Goal: Task Accomplishment & Management: Manage account settings

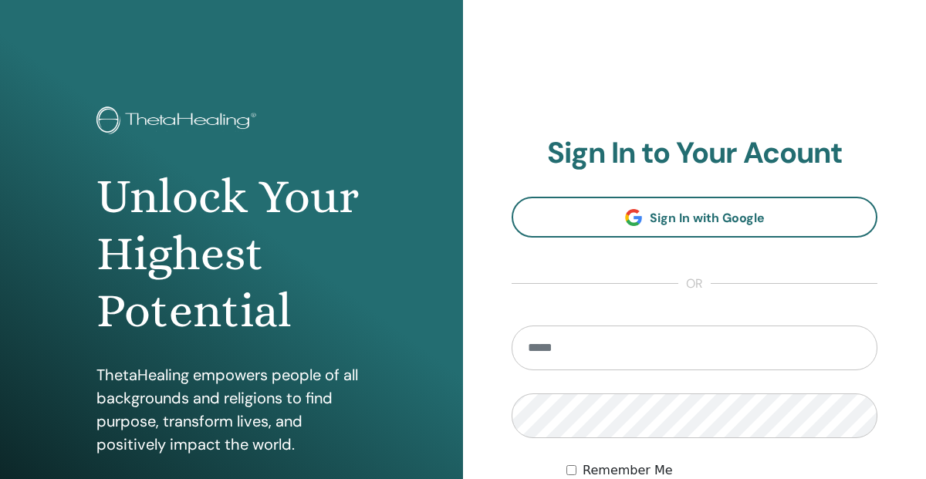
click at [579, 350] on input "email" at bounding box center [695, 348] width 366 height 45
type input "**********"
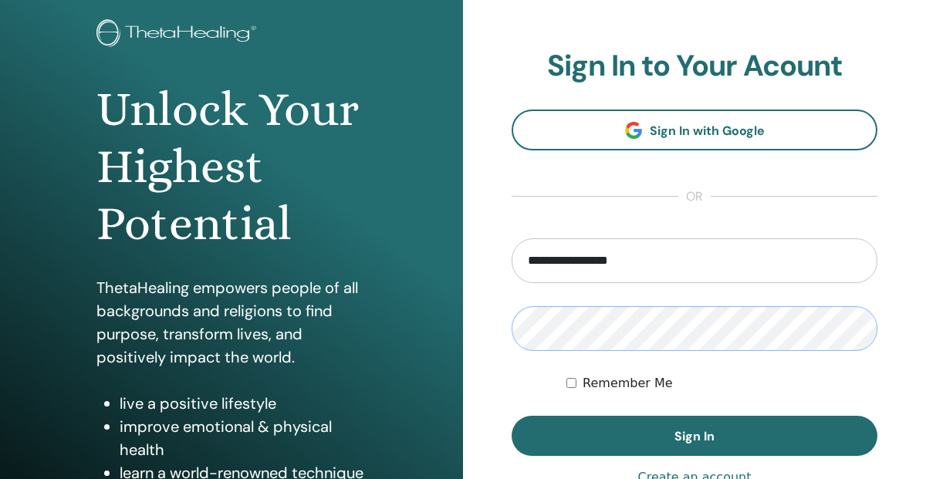
scroll to position [145, 0]
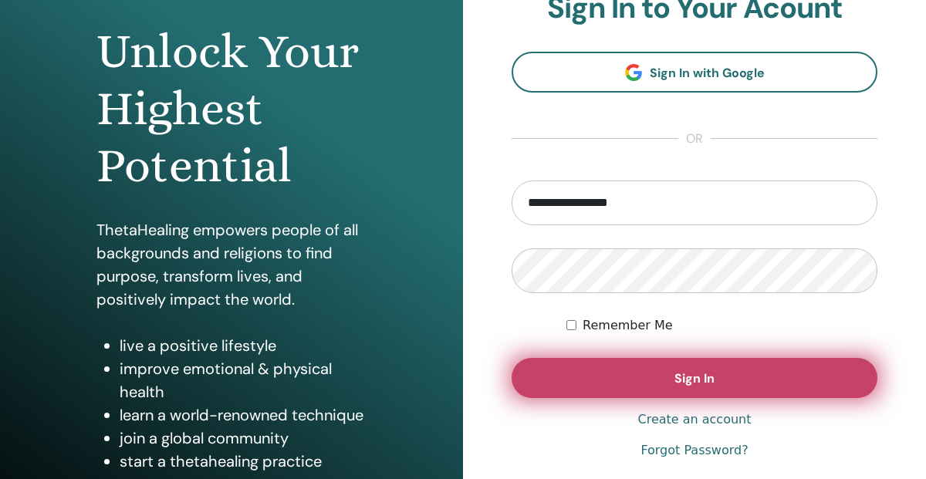
click at [697, 379] on span "Sign In" at bounding box center [694, 378] width 40 height 16
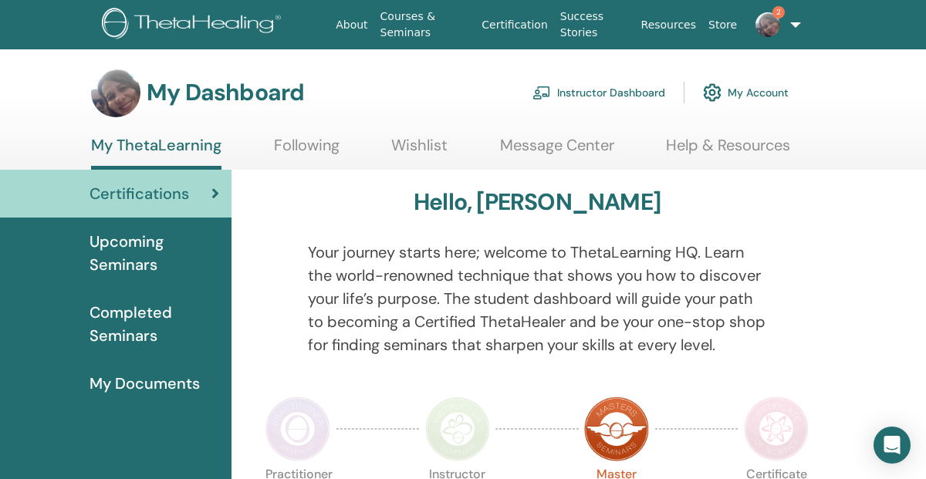
click at [768, 21] on img at bounding box center [767, 24] width 25 height 25
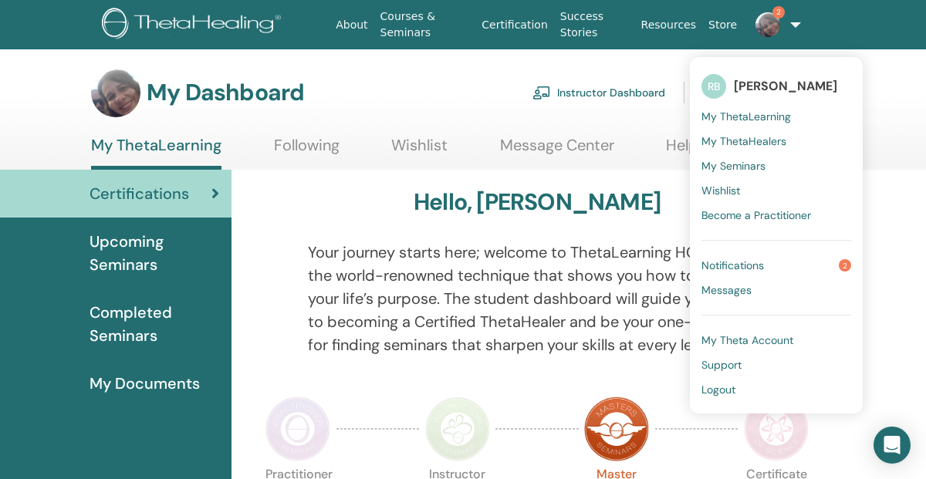
click at [627, 91] on link "Instructor Dashboard" at bounding box center [598, 93] width 133 height 34
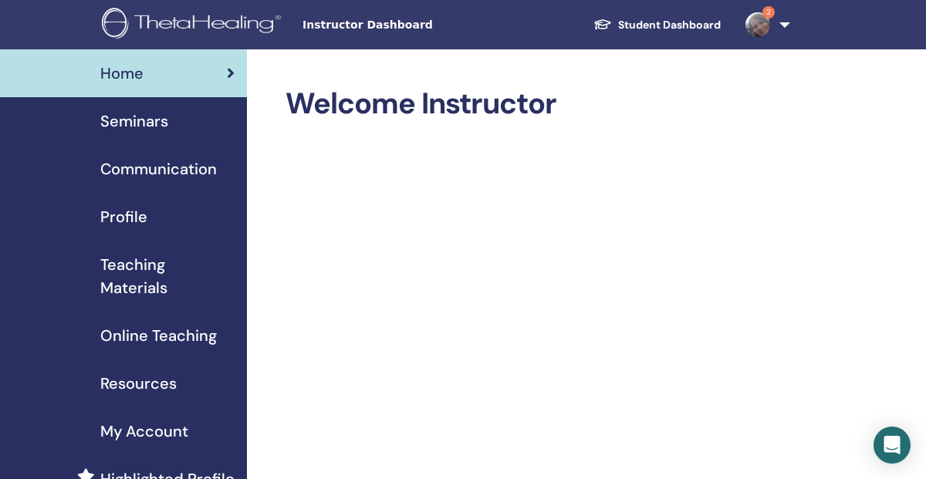
click at [153, 117] on span "Seminars" at bounding box center [134, 121] width 68 height 23
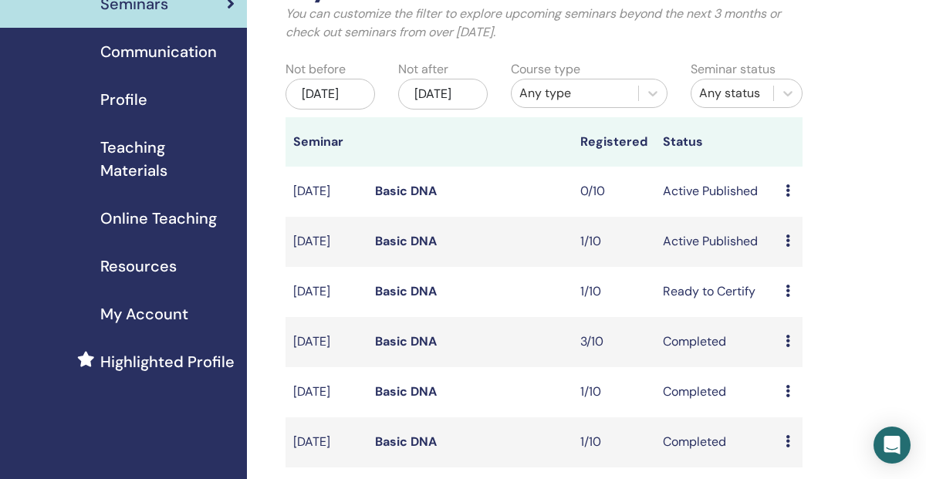
scroll to position [121, 0]
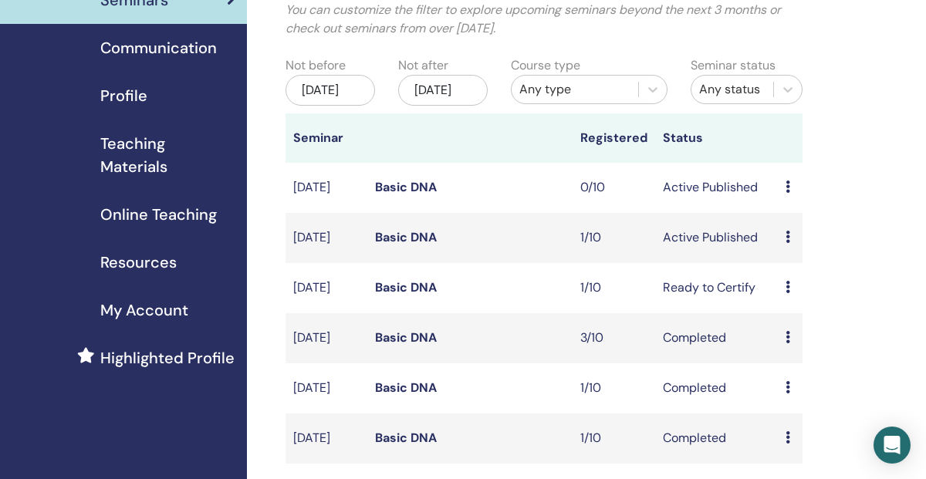
click at [782, 254] on td "Preview Edit Attendees Cancel" at bounding box center [790, 238] width 25 height 50
click at [788, 243] on icon at bounding box center [787, 237] width 5 height 12
click at [807, 307] on link "Attendees" at bounding box center [802, 312] width 59 height 16
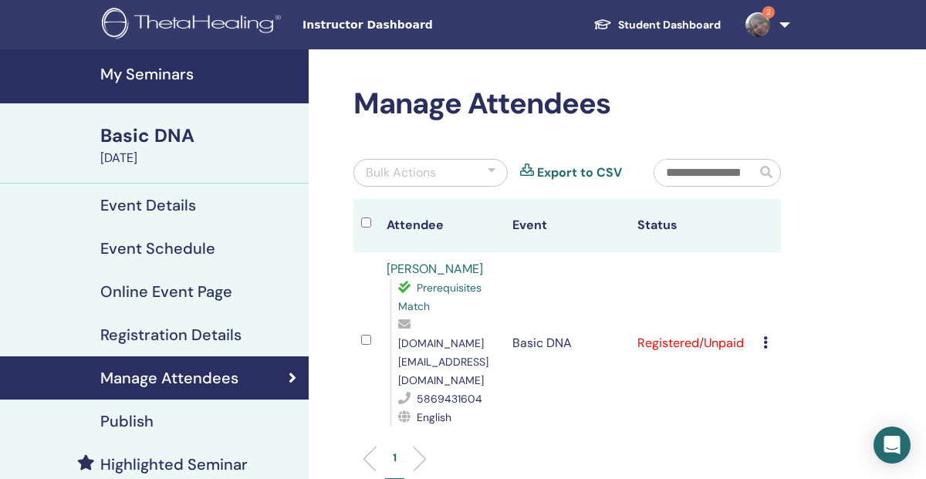
click at [765, 336] on icon at bounding box center [765, 342] width 5 height 12
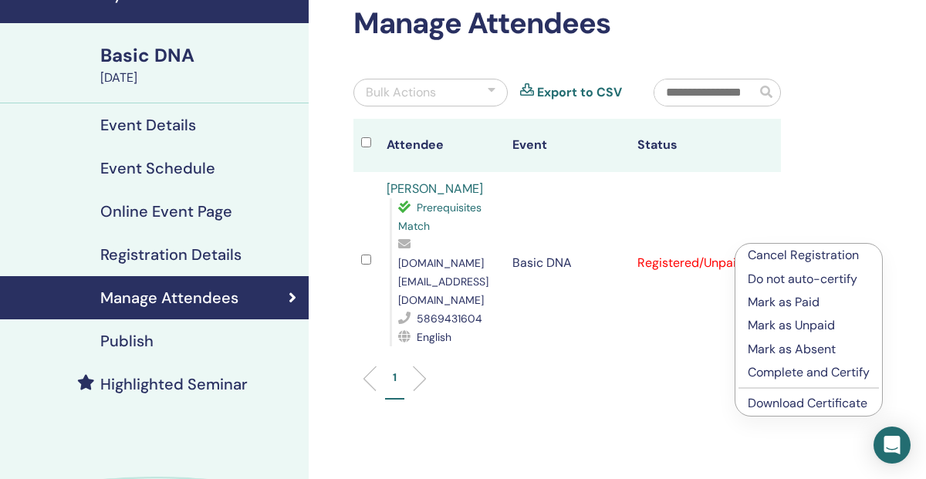
scroll to position [85, 0]
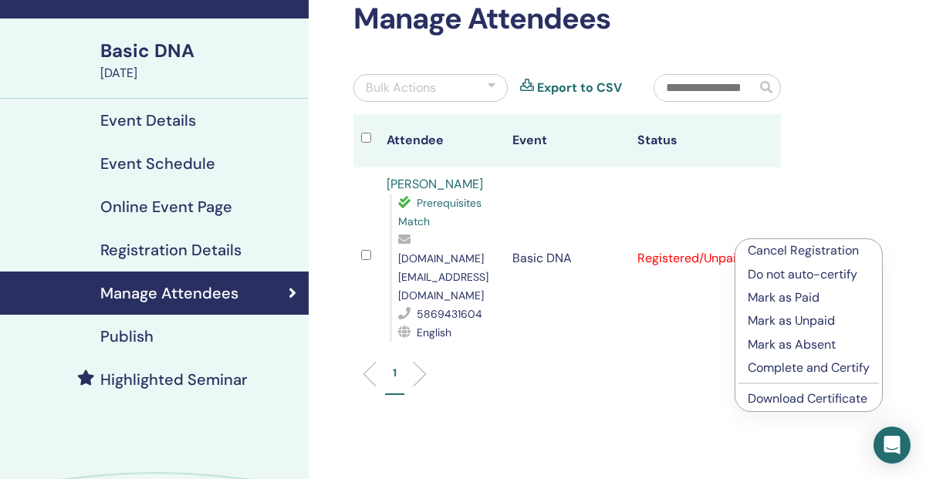
click at [811, 250] on p "Cancel Registration" at bounding box center [809, 251] width 122 height 19
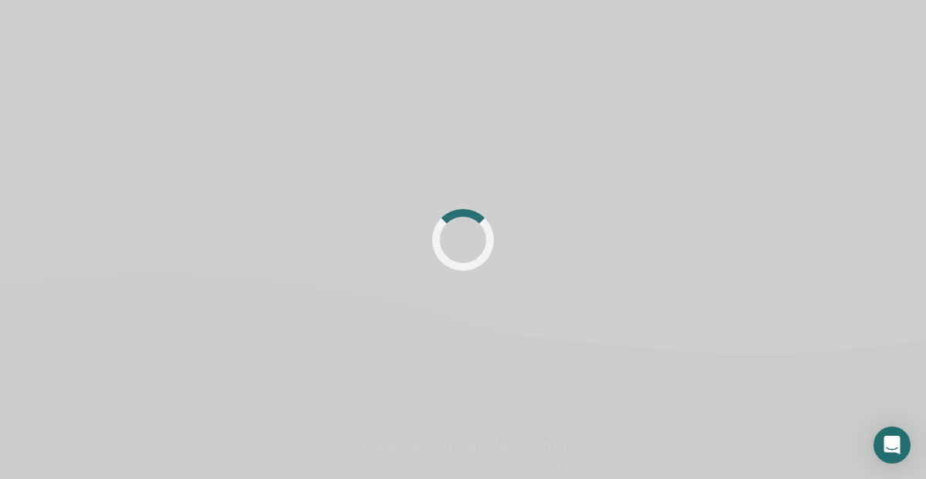
scroll to position [85, 0]
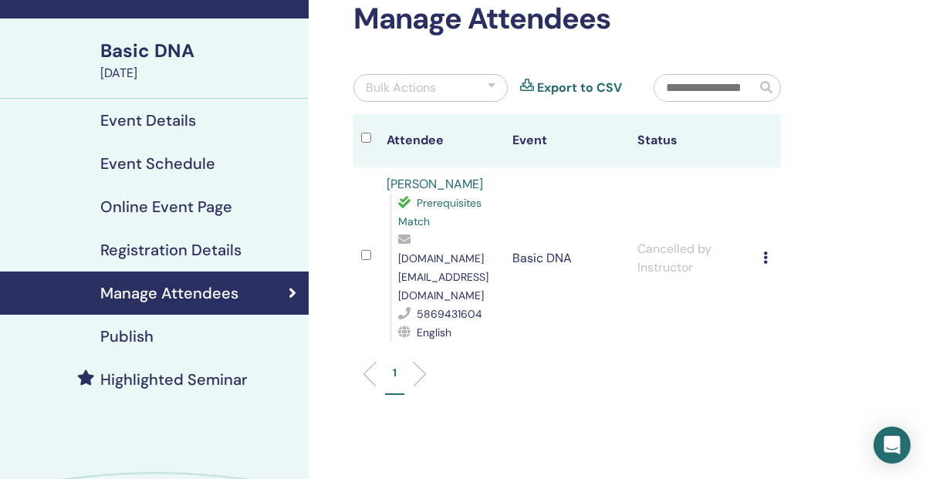
click at [174, 116] on h4 "Event Details" at bounding box center [148, 120] width 96 height 19
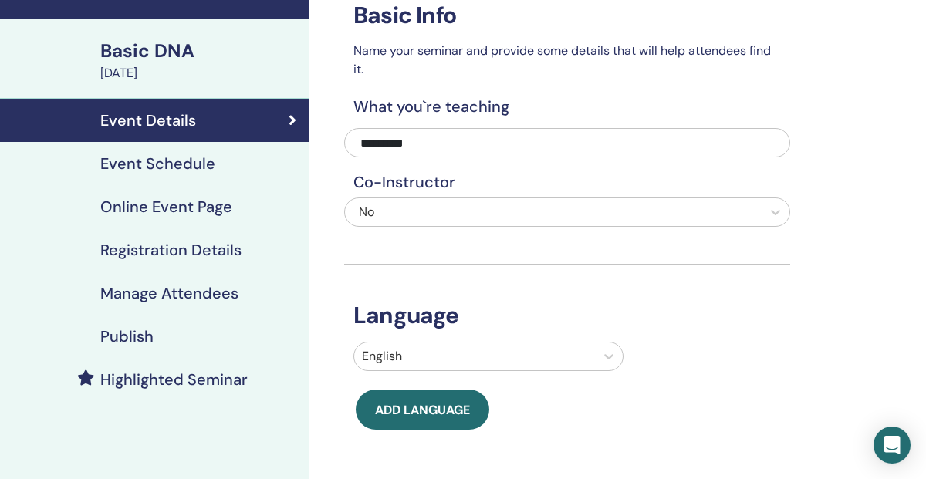
click at [177, 62] on div "Basic DNA" at bounding box center [199, 51] width 199 height 26
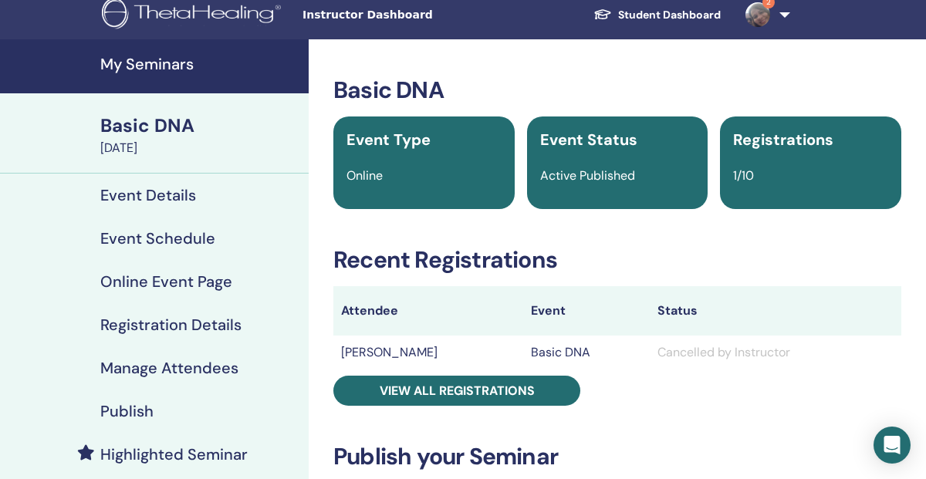
scroll to position [5, 0]
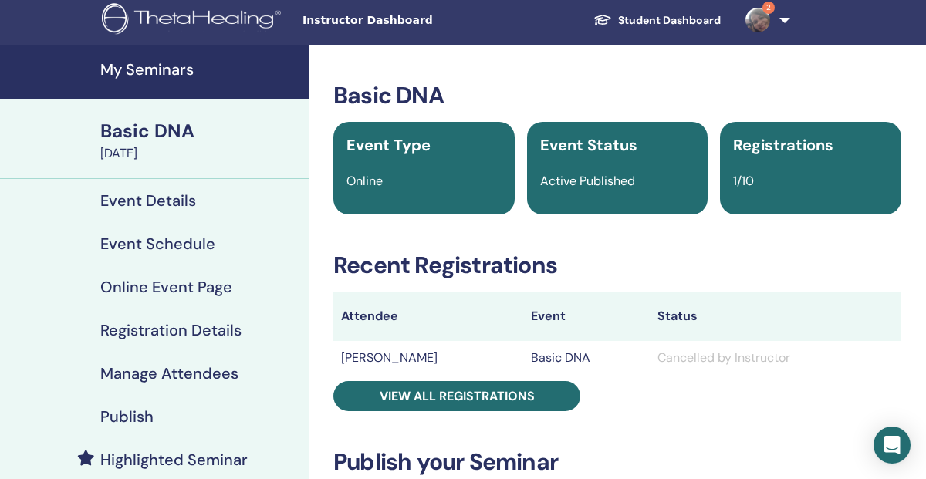
click at [170, 69] on h4 "My Seminars" at bounding box center [199, 69] width 199 height 19
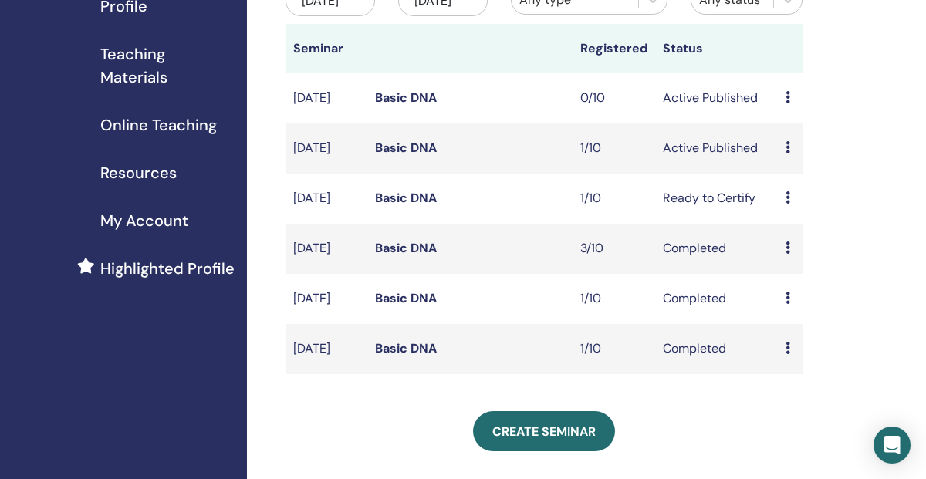
scroll to position [221, 0]
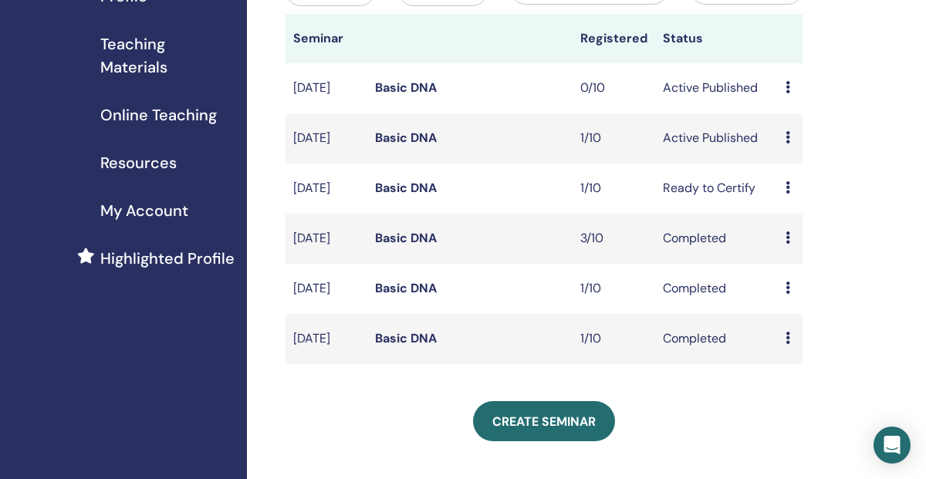
click at [789, 144] on icon at bounding box center [787, 137] width 5 height 12
click at [794, 234] on p "Cancel" at bounding box center [803, 234] width 59 height 19
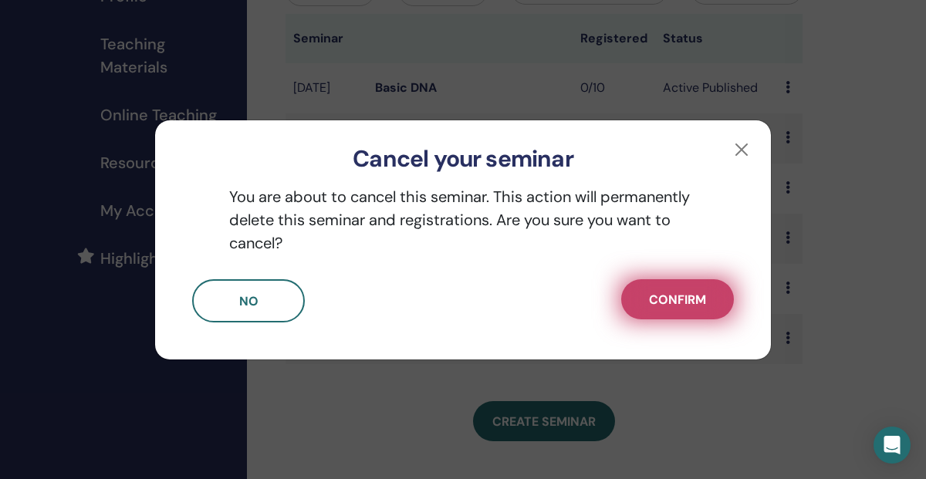
click at [683, 298] on span "Confirm" at bounding box center [677, 300] width 57 height 16
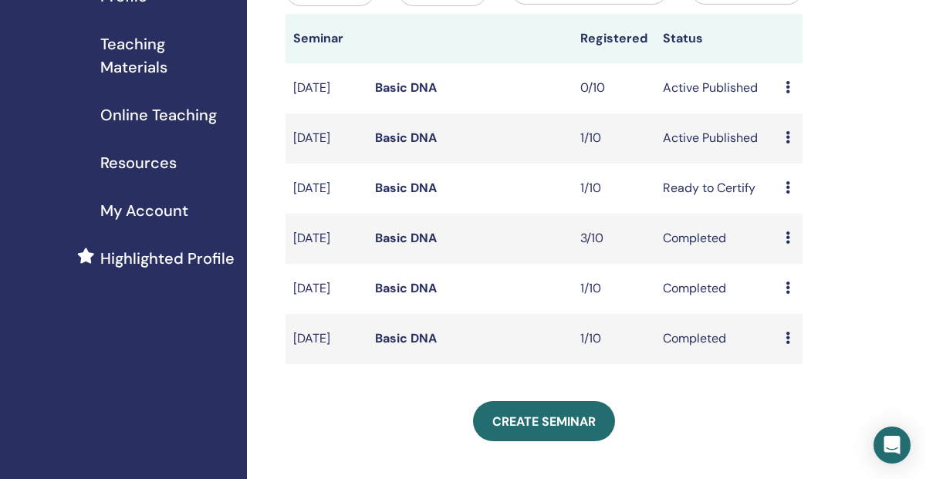
click at [789, 144] on icon at bounding box center [787, 137] width 5 height 12
click at [309, 157] on td "Aug/29, 2025" at bounding box center [326, 138] width 82 height 50
click at [791, 147] on div "Preview Edit Attendees Cancel" at bounding box center [789, 138] width 9 height 19
click at [791, 184] on link "Edit" at bounding box center [787, 186] width 22 height 16
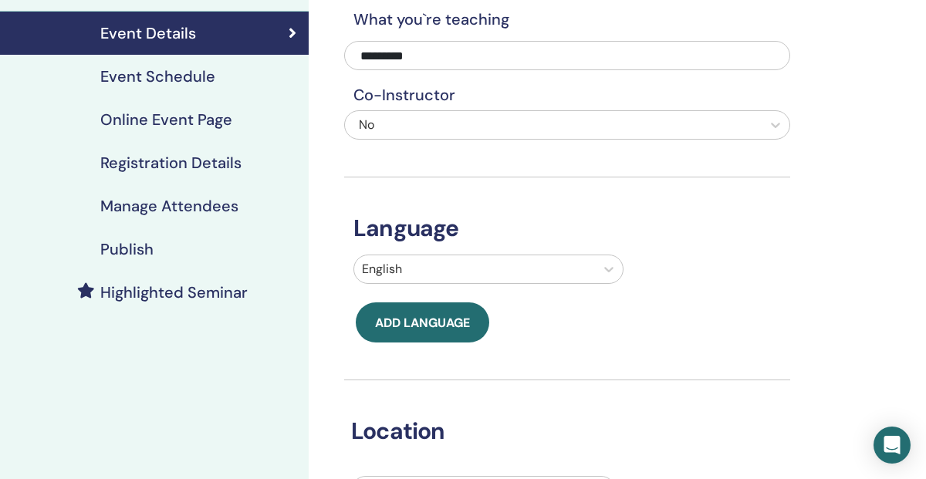
scroll to position [197, 0]
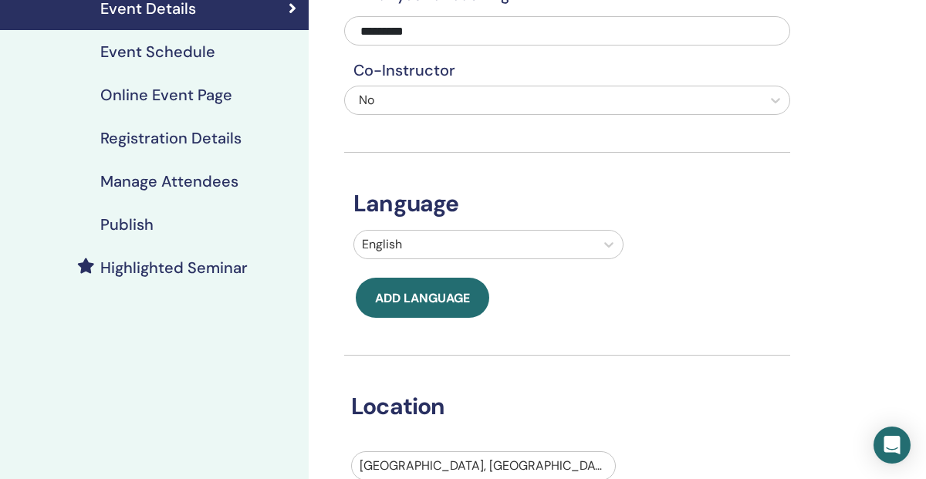
click at [148, 222] on h4 "Publish" at bounding box center [126, 224] width 53 height 19
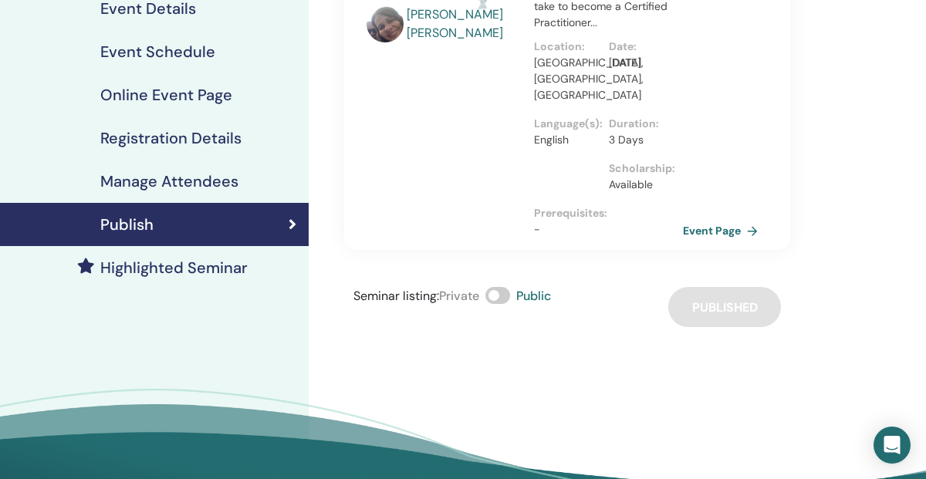
click at [508, 287] on span at bounding box center [497, 295] width 25 height 17
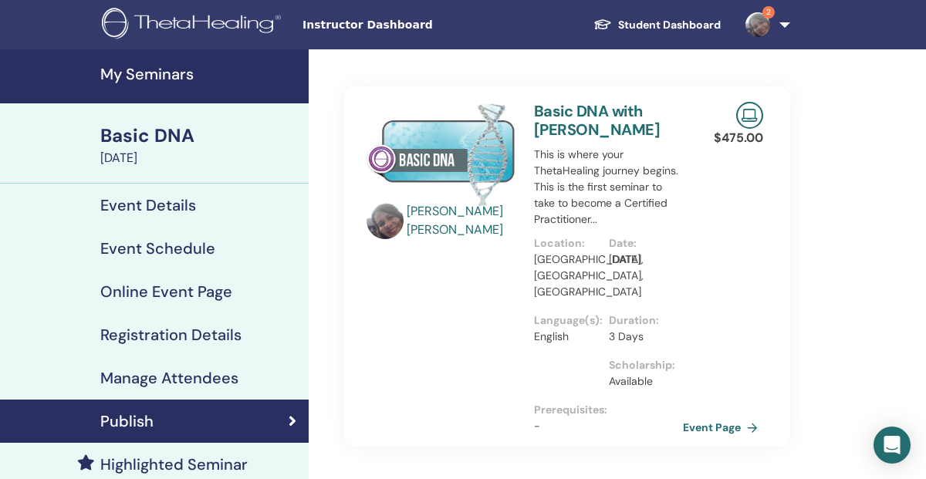
click at [761, 29] on img at bounding box center [757, 24] width 25 height 25
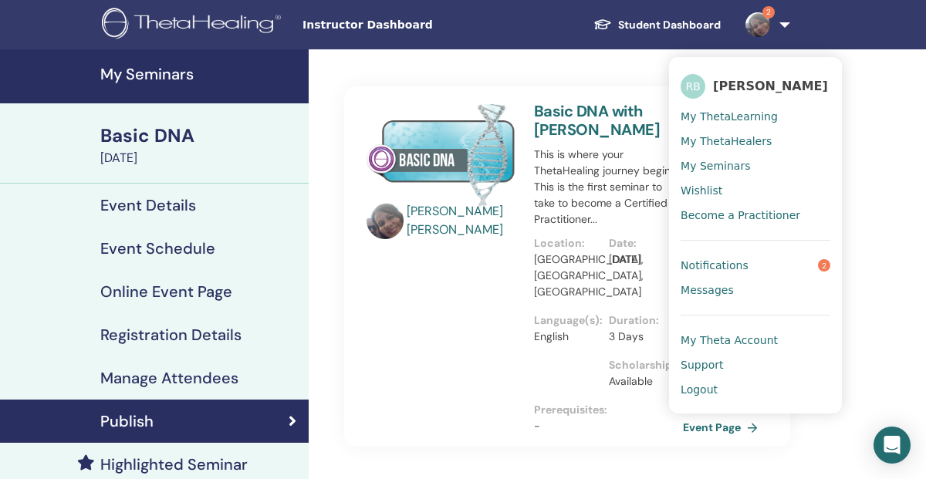
click at [761, 29] on img at bounding box center [757, 24] width 25 height 25
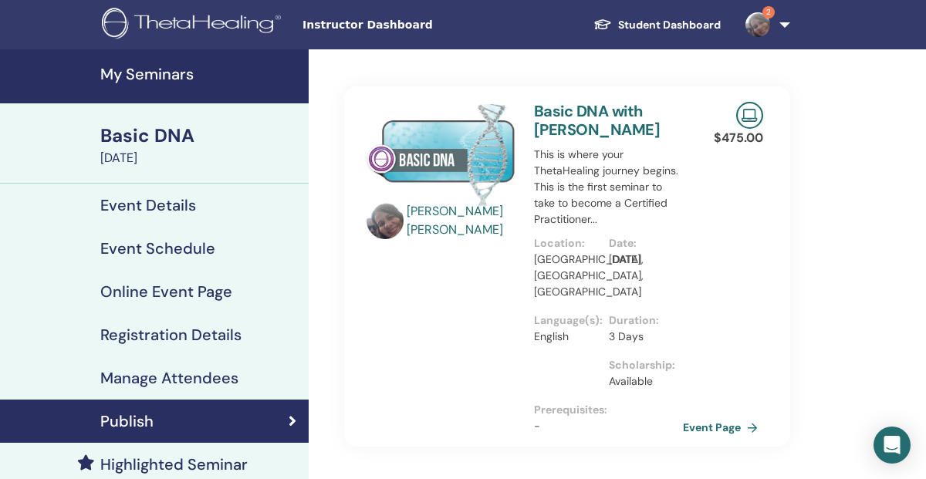
click at [177, 83] on h4 "My Seminars" at bounding box center [199, 74] width 199 height 19
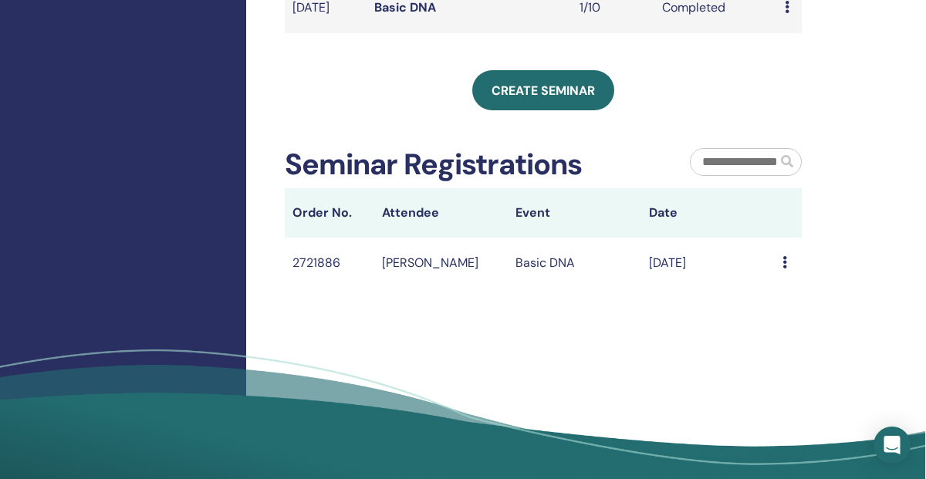
scroll to position [569, 1]
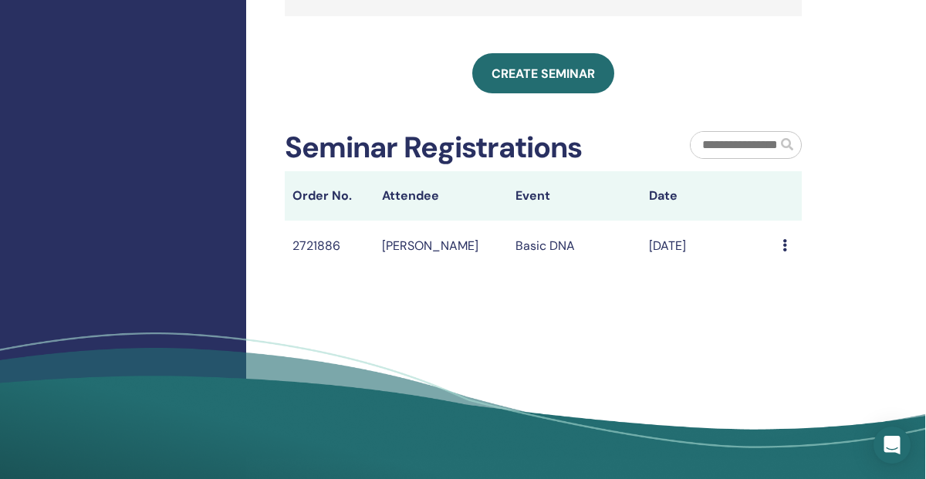
click at [785, 252] on icon at bounding box center [784, 245] width 5 height 12
click at [757, 221] on th "Date" at bounding box center [707, 195] width 133 height 49
click at [784, 252] on icon at bounding box center [784, 245] width 5 height 12
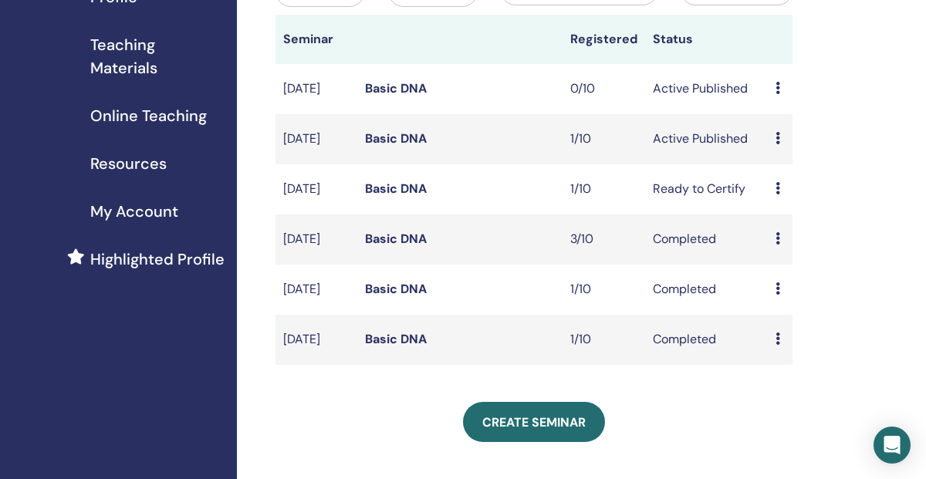
scroll to position [228, 10]
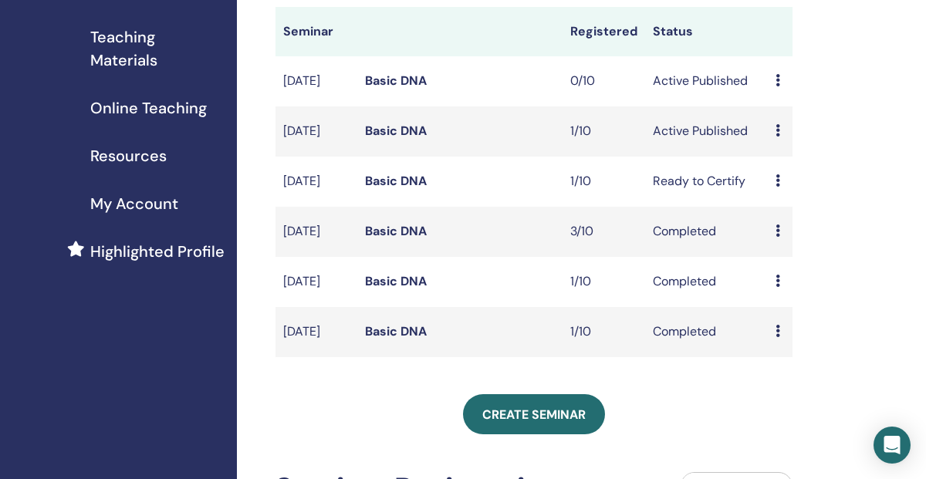
click at [779, 187] on icon at bounding box center [777, 180] width 5 height 12
click at [785, 231] on link "Edit" at bounding box center [776, 232] width 22 height 16
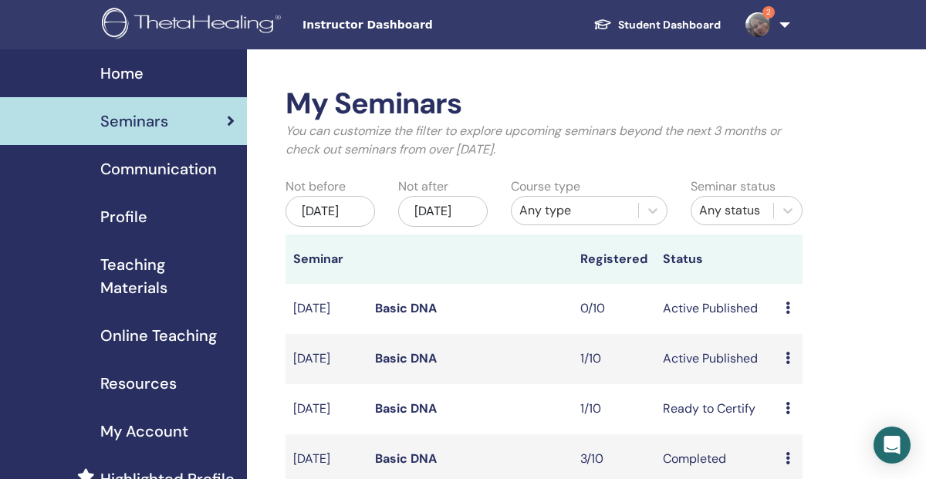
scroll to position [228, 10]
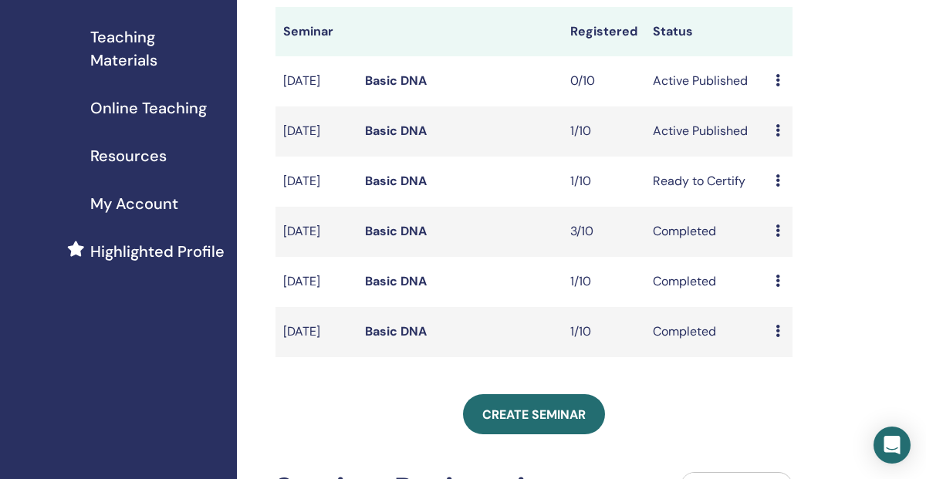
click at [781, 191] on div "Preview Edit Attendees Cancel" at bounding box center [779, 181] width 9 height 19
click at [802, 258] on link "Attendees" at bounding box center [795, 258] width 59 height 16
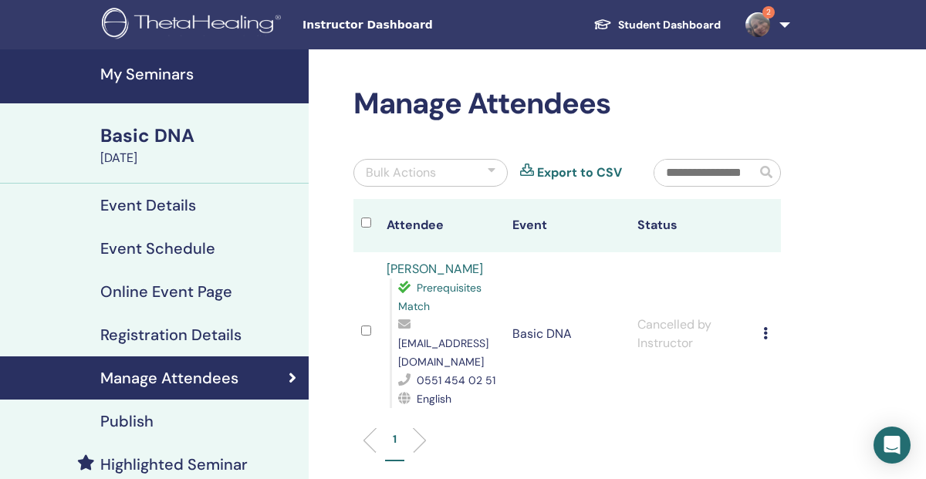
click at [765, 327] on icon at bounding box center [765, 333] width 5 height 12
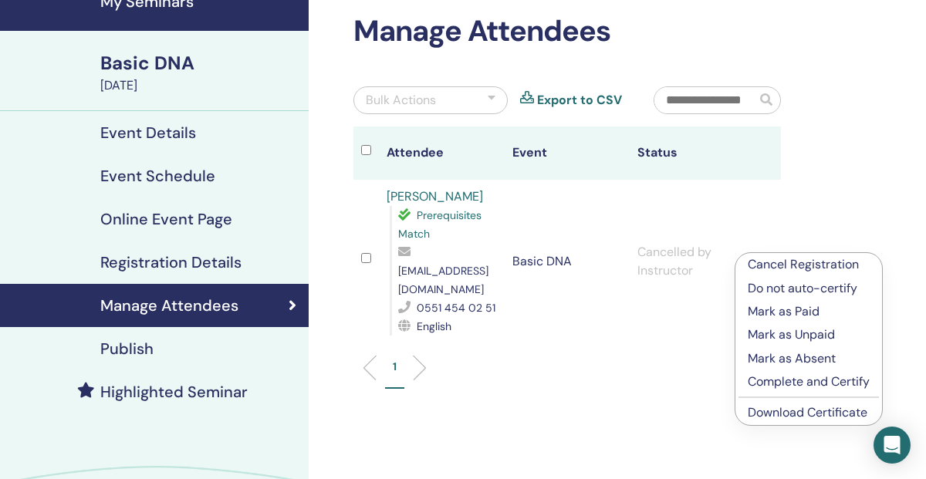
scroll to position [74, 0]
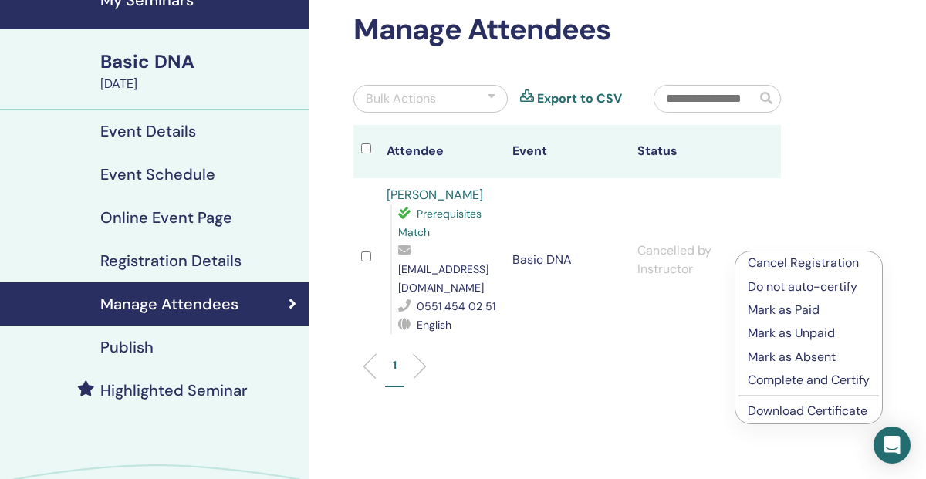
click at [812, 359] on p "Mark as Absent" at bounding box center [809, 357] width 122 height 19
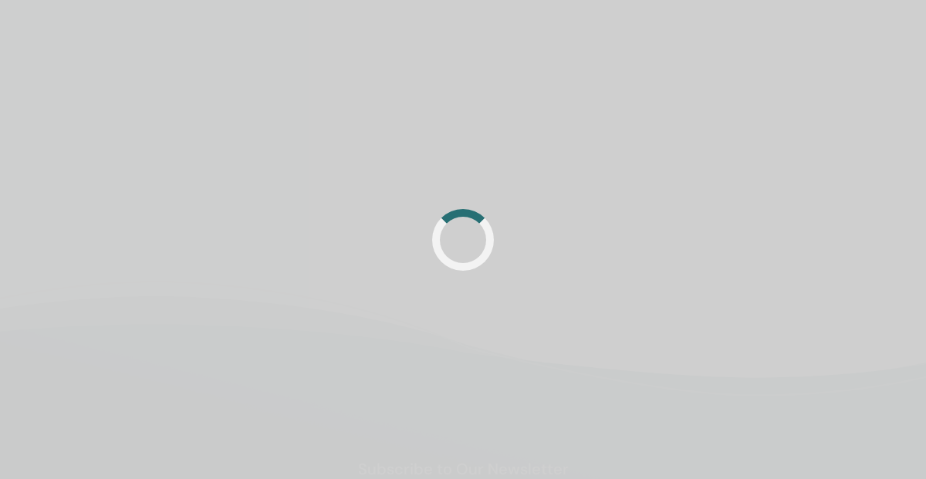
scroll to position [74, 0]
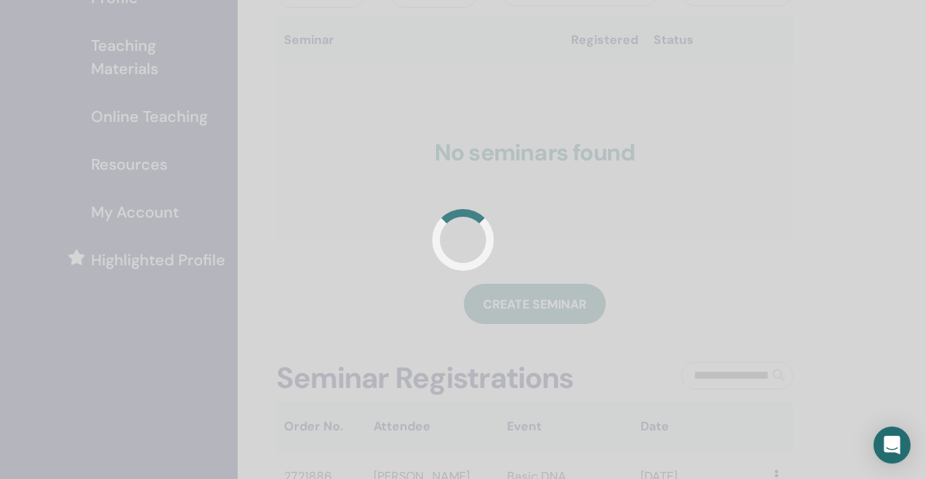
scroll to position [228, 10]
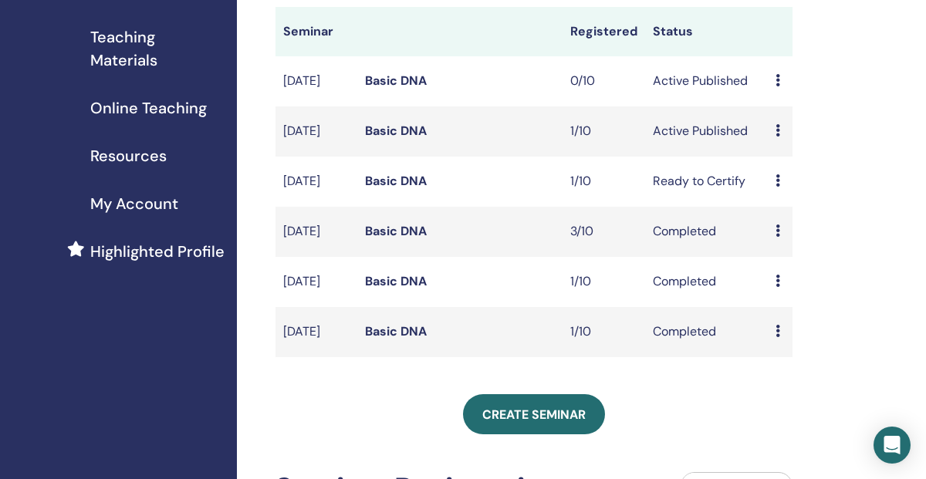
click at [778, 187] on icon at bounding box center [777, 180] width 5 height 12
click at [797, 204] on link "Preview" at bounding box center [785, 210] width 44 height 16
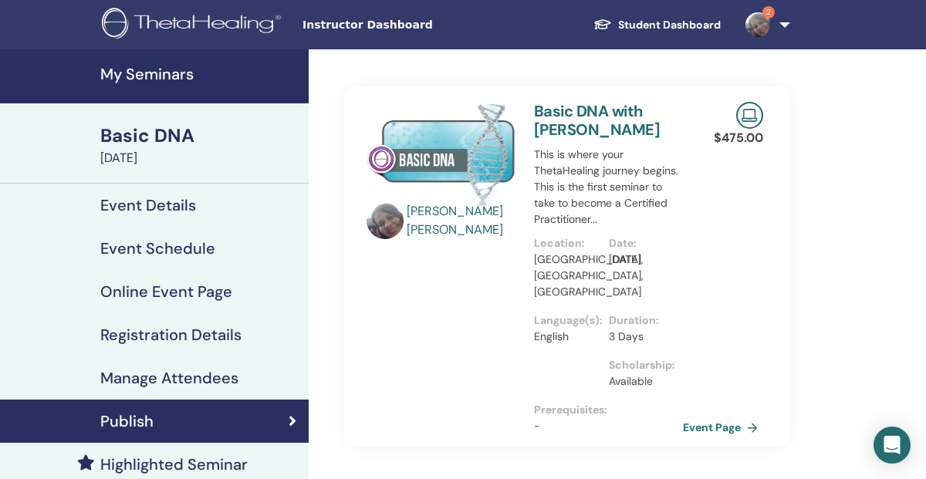
click at [202, 380] on h4 "Manage Attendees" at bounding box center [169, 378] width 138 height 19
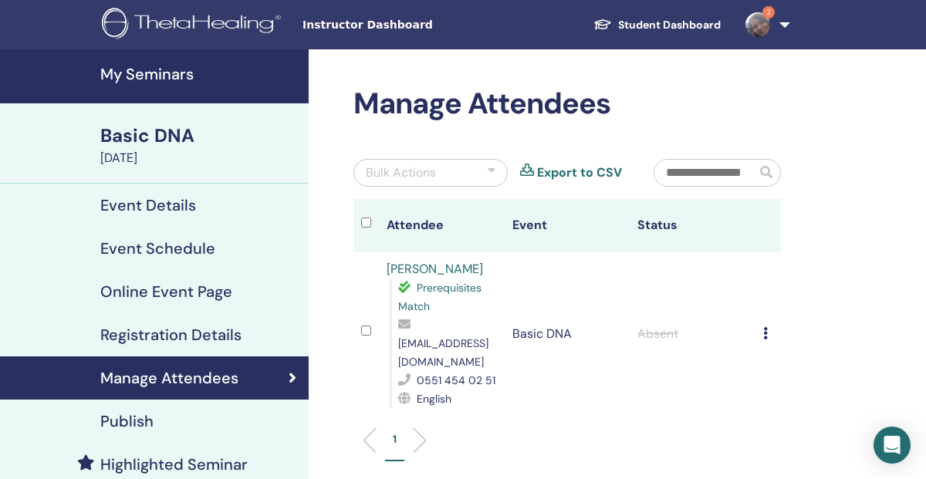
click at [766, 327] on icon at bounding box center [765, 333] width 5 height 12
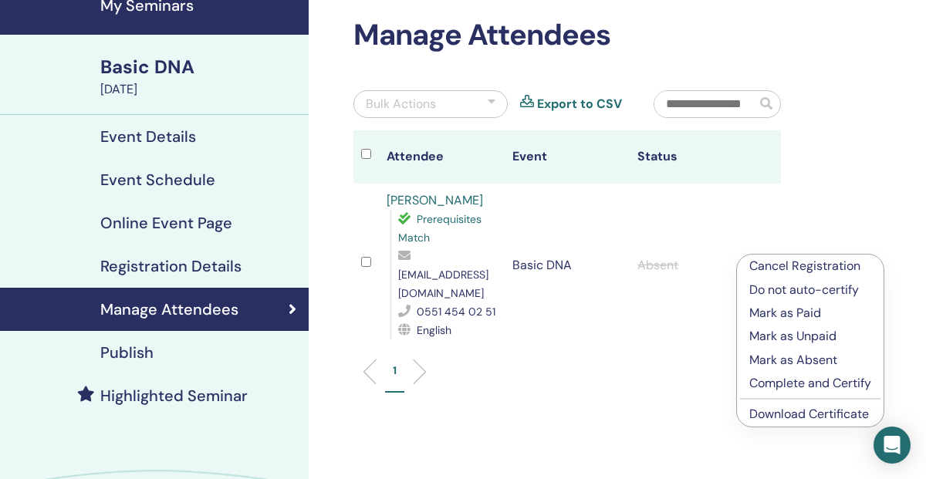
scroll to position [73, 0]
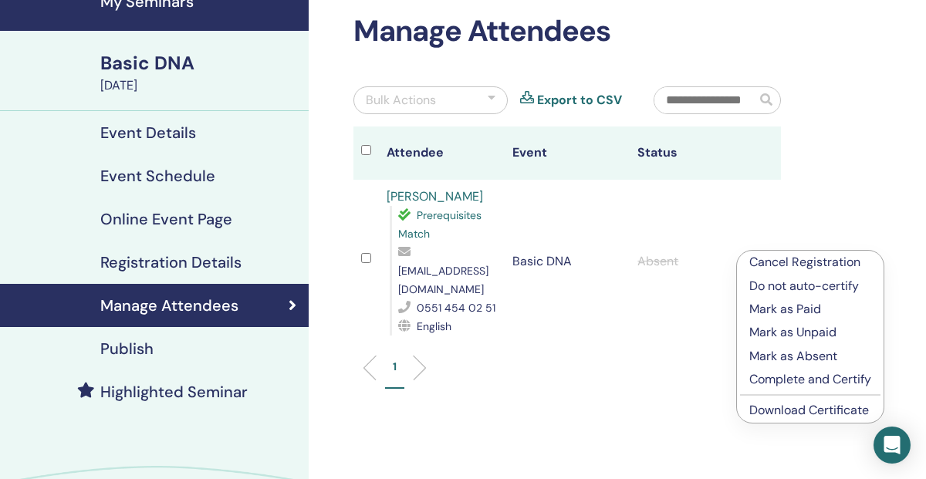
click at [809, 282] on p "Do not auto-certify" at bounding box center [810, 286] width 122 height 19
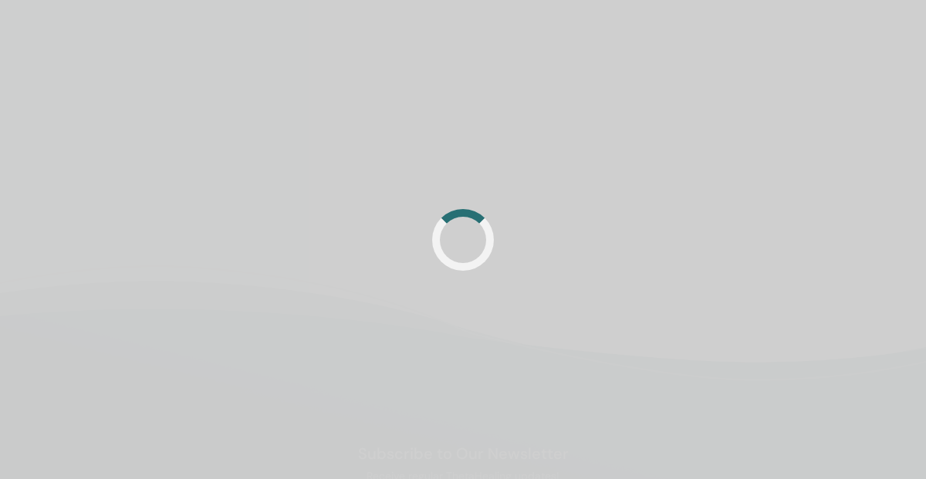
scroll to position [73, 0]
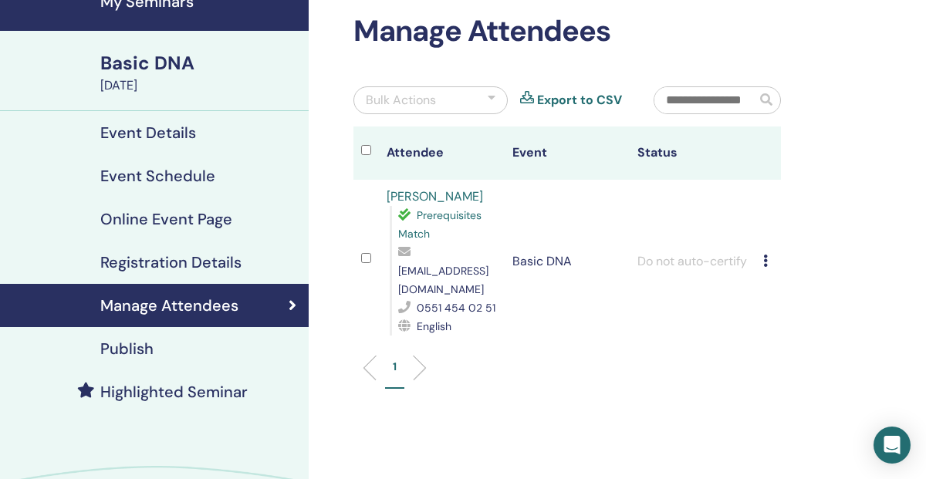
click at [765, 255] on icon at bounding box center [765, 261] width 5 height 12
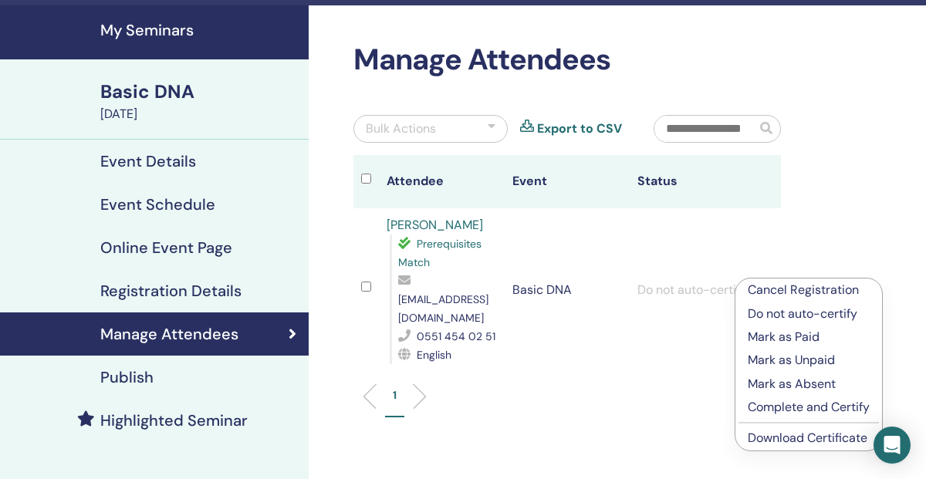
scroll to position [0, 0]
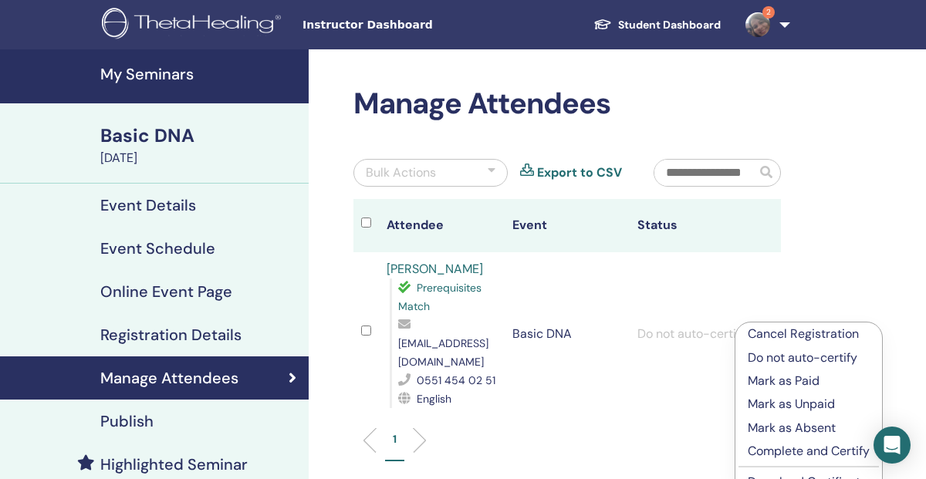
click at [615, 144] on div "Manage Attendees Bulk Actions Export to CSV Attendee Event Status [PERSON_NAME]…" at bounding box center [567, 281] width 446 height 390
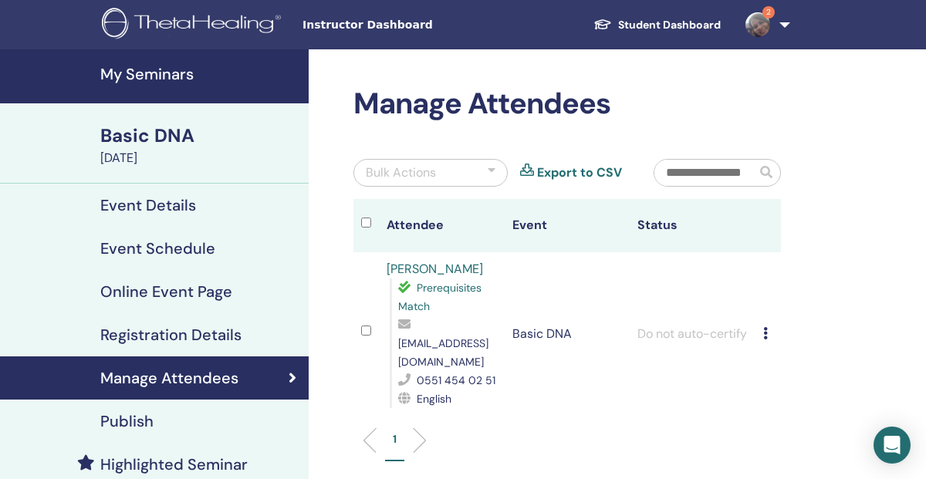
click at [167, 153] on div "[DATE]" at bounding box center [199, 158] width 199 height 19
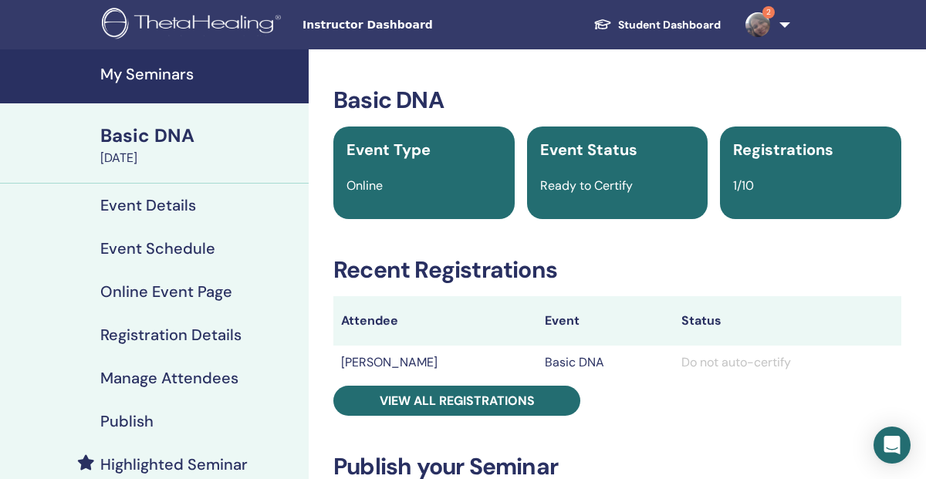
click at [177, 69] on h4 "My Seminars" at bounding box center [199, 74] width 199 height 19
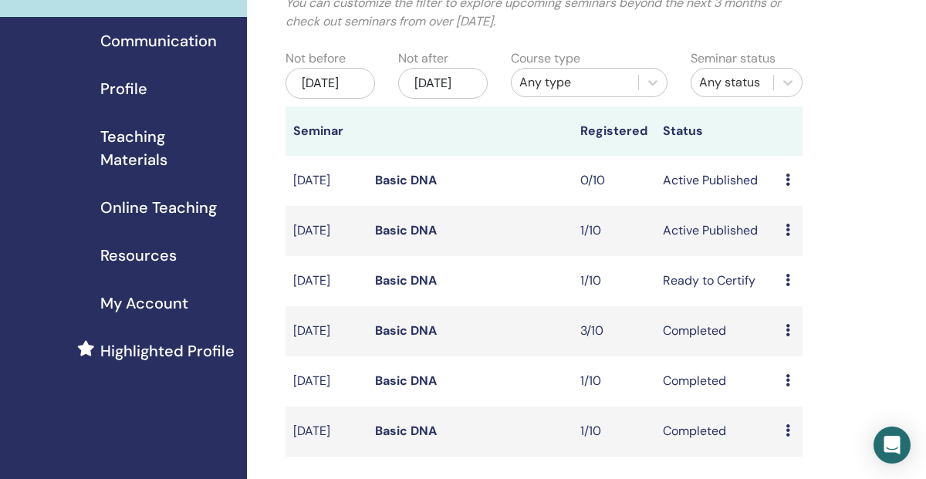
scroll to position [135, 0]
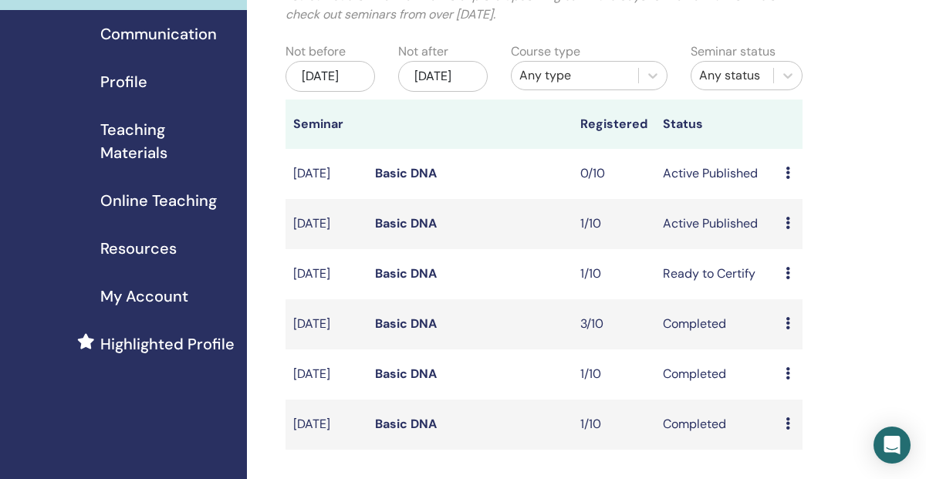
click at [789, 229] on icon at bounding box center [787, 223] width 5 height 12
click at [806, 298] on link "Attendees" at bounding box center [803, 300] width 59 height 16
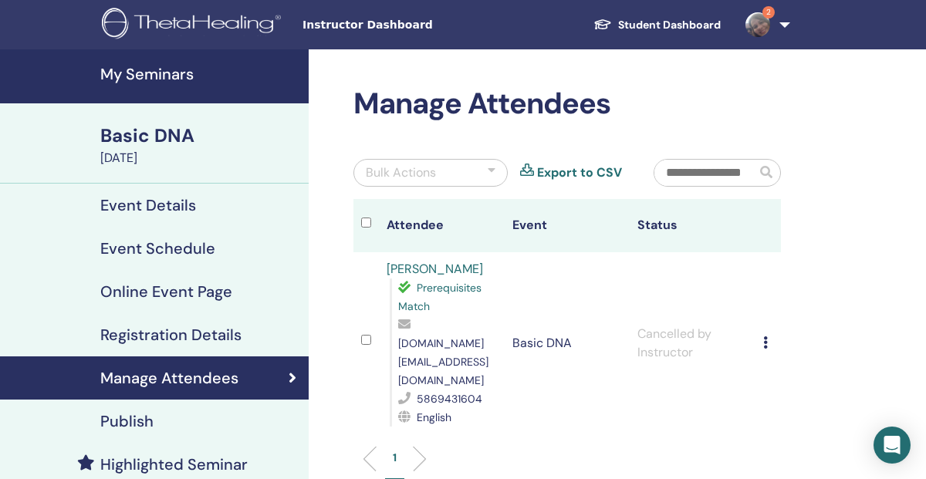
click at [768, 334] on div "Cancel Registration Do not auto-certify Mark as Paid Mark as Unpaid Mark as Abs…" at bounding box center [768, 343] width 10 height 19
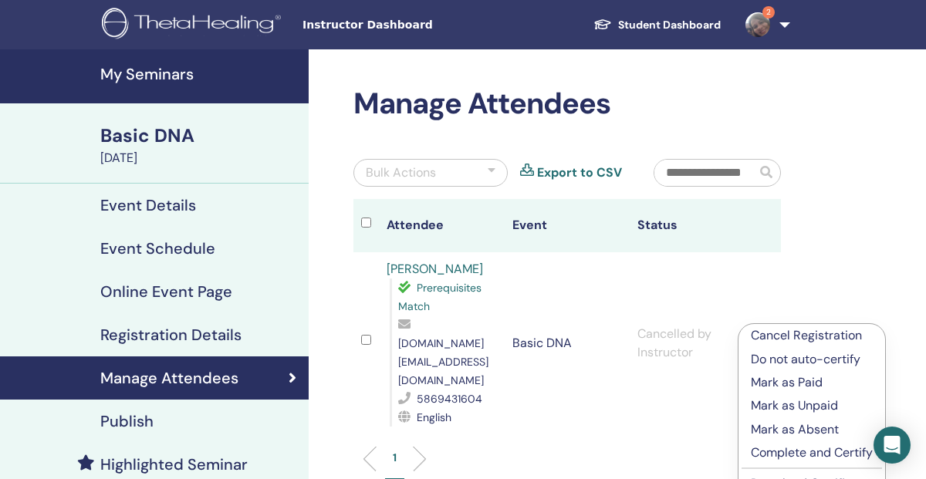
click at [836, 360] on p "Do not auto-certify" at bounding box center [812, 359] width 122 height 19
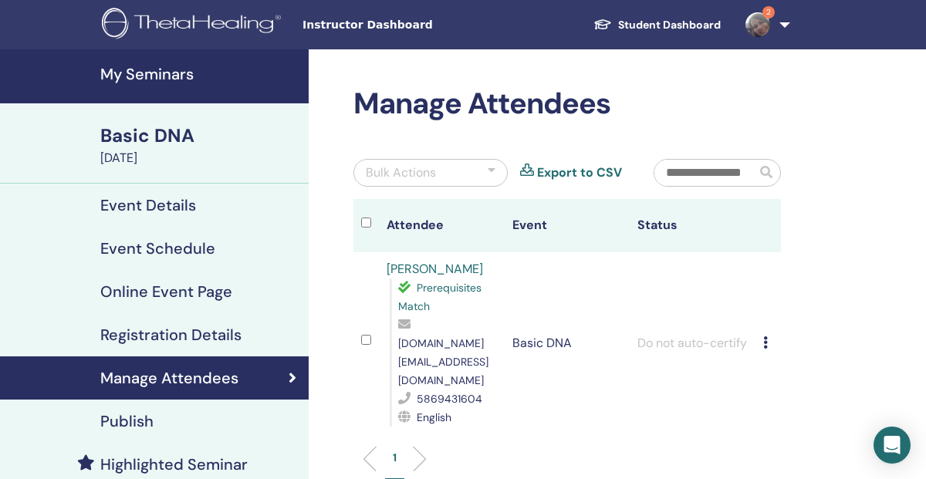
click at [768, 334] on div "Cancel Registration Do not auto-certify Mark as Paid Mark as Unpaid Mark as Abs…" at bounding box center [768, 343] width 10 height 19
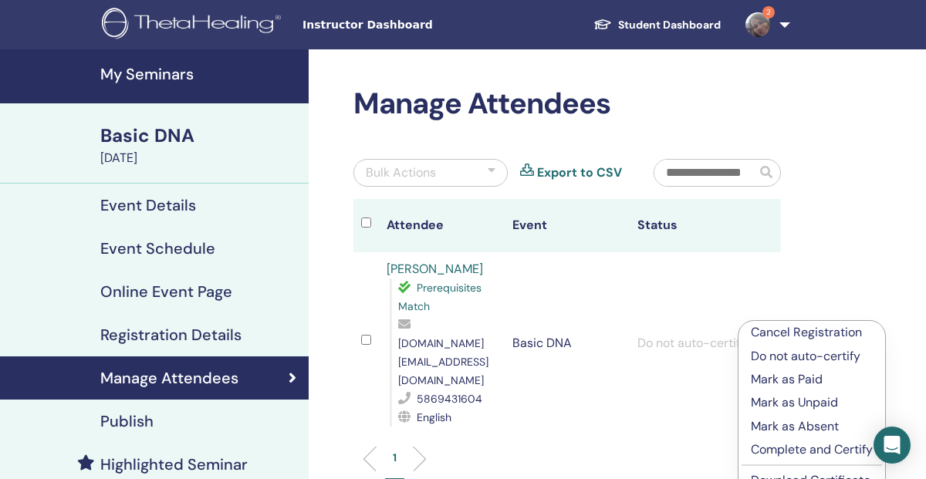
click at [774, 330] on p "Cancel Registration" at bounding box center [812, 332] width 122 height 19
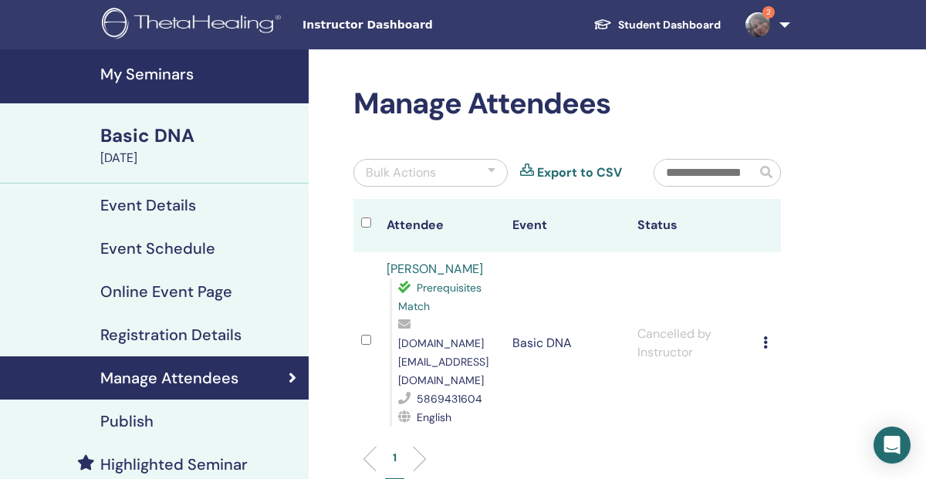
click at [765, 336] on icon at bounding box center [765, 342] width 5 height 12
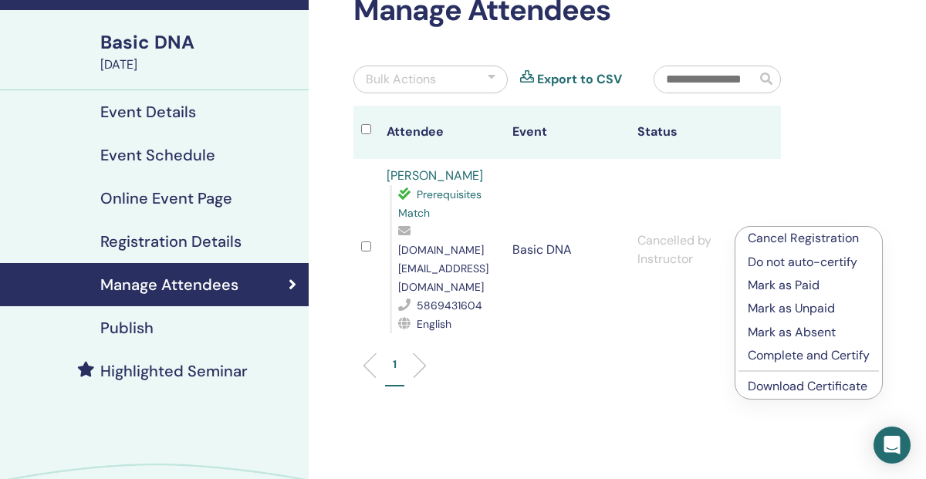
scroll to position [95, 0]
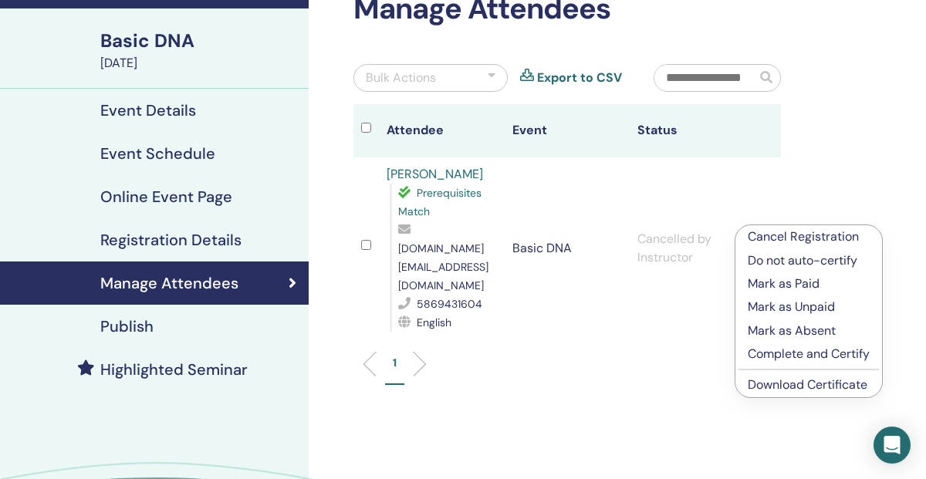
click at [627, 355] on ul "1" at bounding box center [566, 370] width 401 height 30
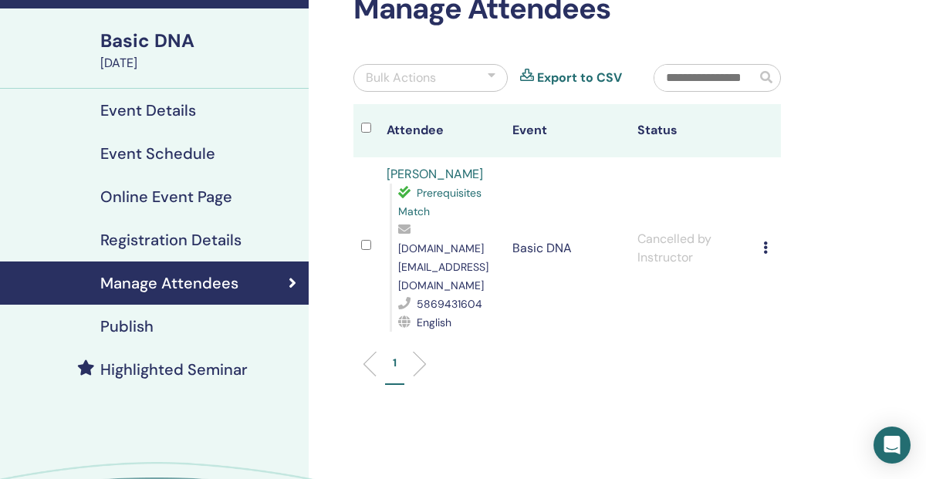
click at [765, 242] on icon at bounding box center [765, 248] width 5 height 12
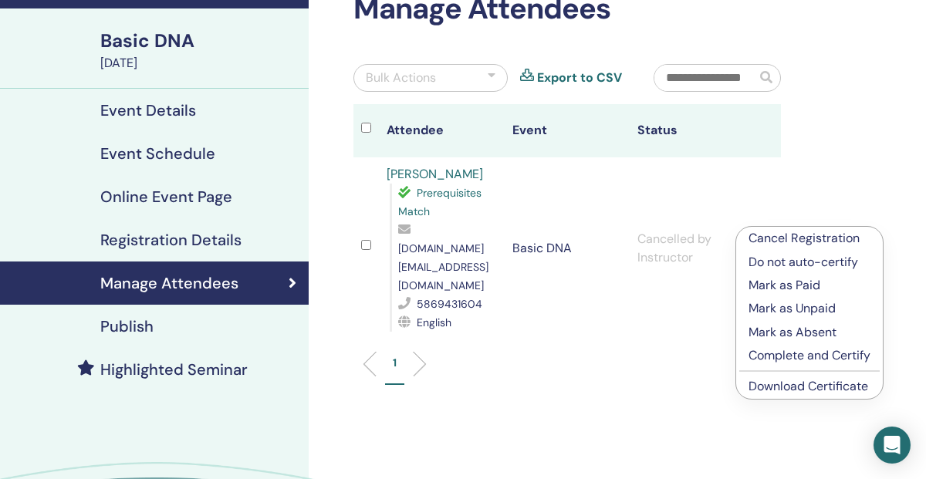
click at [796, 239] on p "Cancel Registration" at bounding box center [809, 238] width 122 height 19
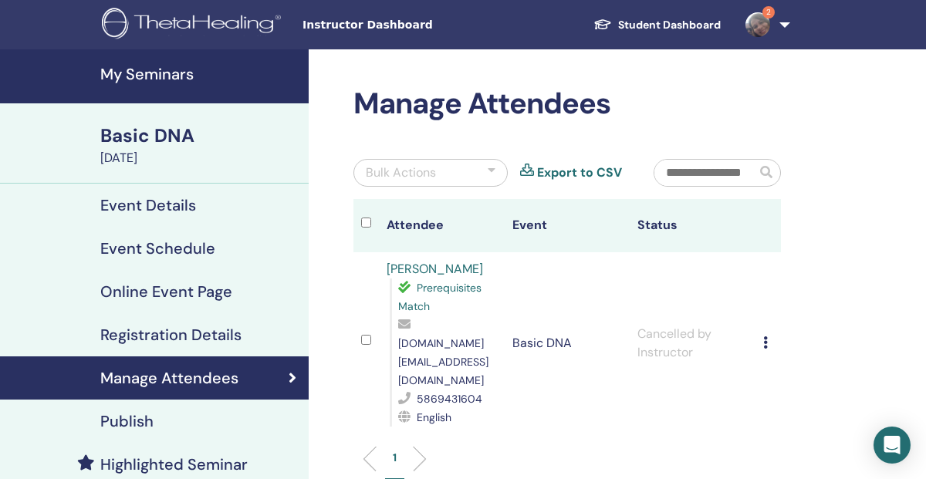
click at [174, 140] on div "Basic DNA" at bounding box center [199, 136] width 199 height 26
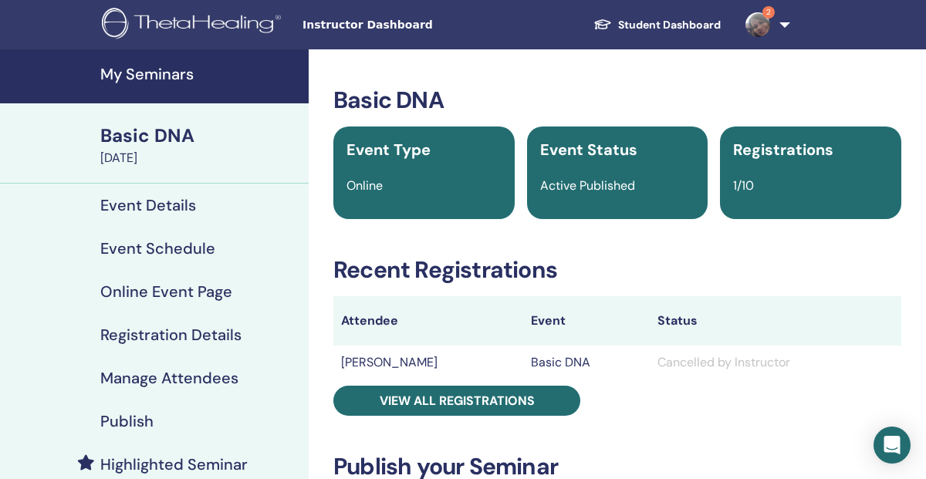
click at [764, 21] on img at bounding box center [757, 24] width 25 height 25
